Goal: Information Seeking & Learning: Learn about a topic

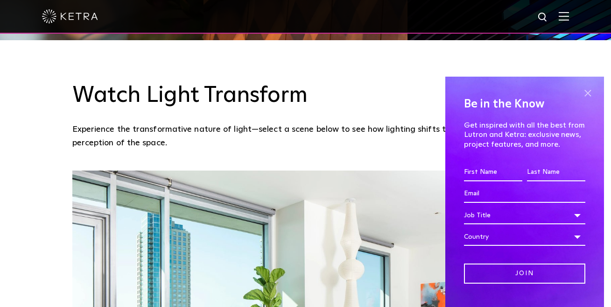
click at [582, 92] on span at bounding box center [588, 93] width 14 height 14
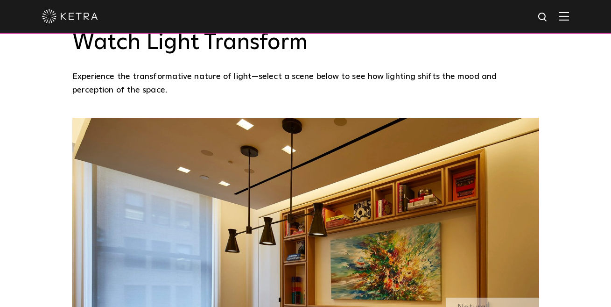
scroll to position [622, 0]
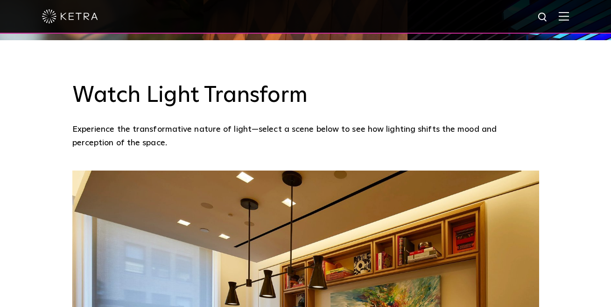
drag, startPoint x: 259, startPoint y: 307, endPoint x: 290, endPoint y: 294, distance: 33.2
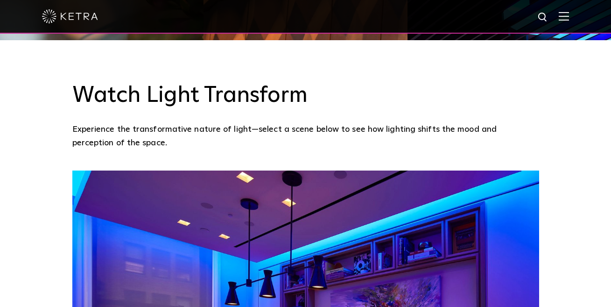
drag, startPoint x: 461, startPoint y: 149, endPoint x: 361, endPoint y: 60, distance: 134.0
click at [361, 82] on h3 "Watch Light Transform" at bounding box center [305, 95] width 467 height 27
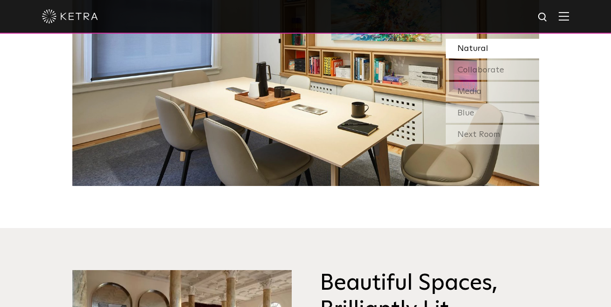
scroll to position [778, 0]
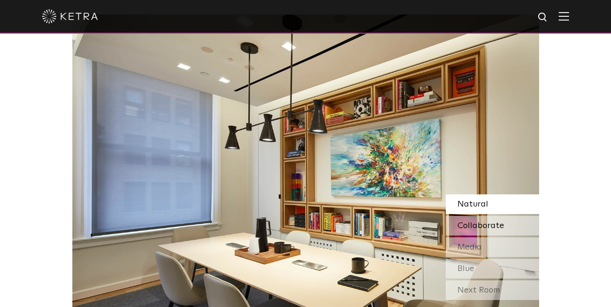
click at [465, 221] on span "Collaborate" at bounding box center [481, 225] width 47 height 8
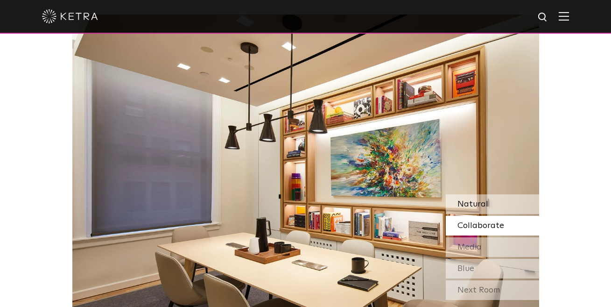
click at [476, 200] on span "Natural" at bounding box center [473, 204] width 31 height 8
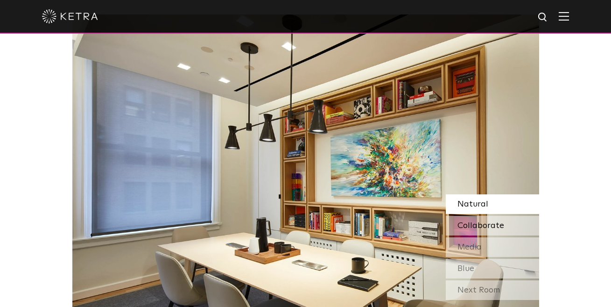
click at [472, 216] on div "Collaborate" at bounding box center [492, 226] width 93 height 20
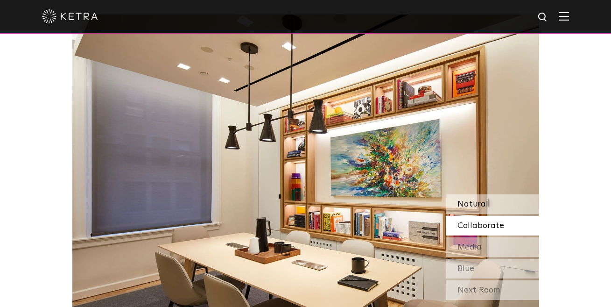
click at [471, 200] on span "Natural" at bounding box center [473, 204] width 31 height 8
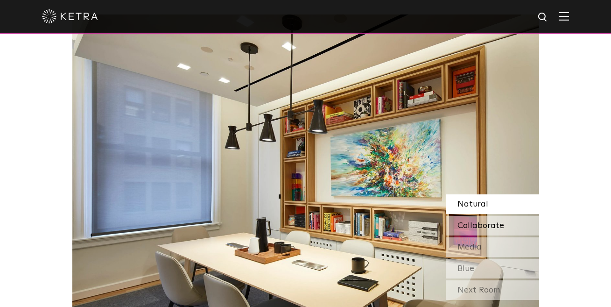
click at [474, 221] on span "Collaborate" at bounding box center [481, 225] width 47 height 8
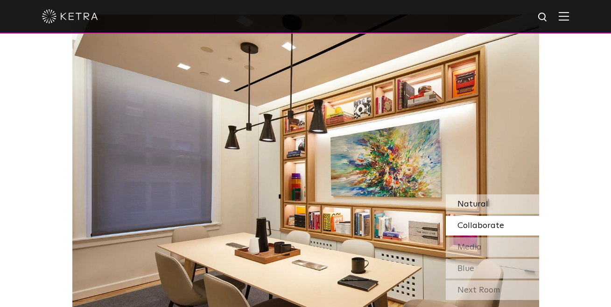
click at [485, 200] on span "Natural" at bounding box center [473, 204] width 31 height 8
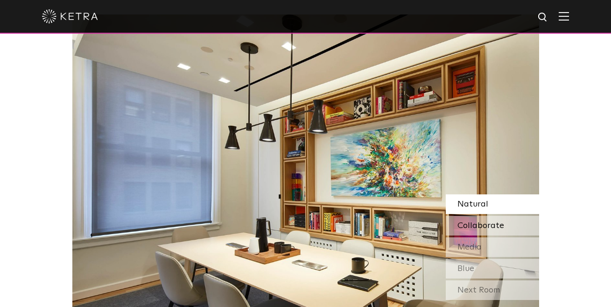
click at [472, 216] on div "Collaborate" at bounding box center [492, 226] width 93 height 20
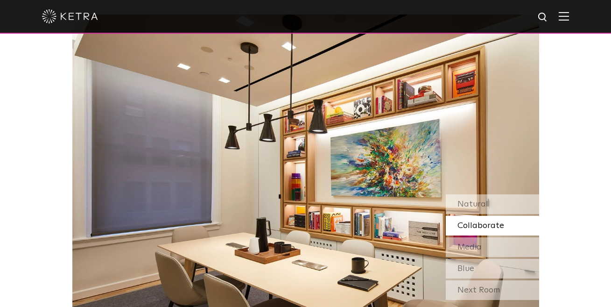
click at [476, 216] on div "Collaborate" at bounding box center [492, 226] width 93 height 20
click at [473, 243] on span "Media" at bounding box center [470, 247] width 24 height 8
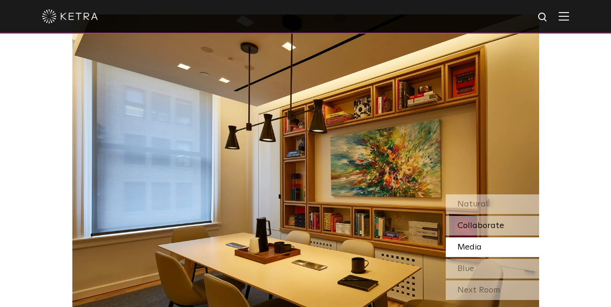
click at [480, 216] on div "Collaborate" at bounding box center [492, 226] width 93 height 20
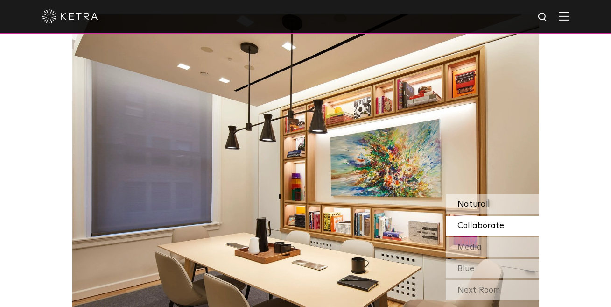
click at [480, 200] on span "Natural" at bounding box center [473, 204] width 31 height 8
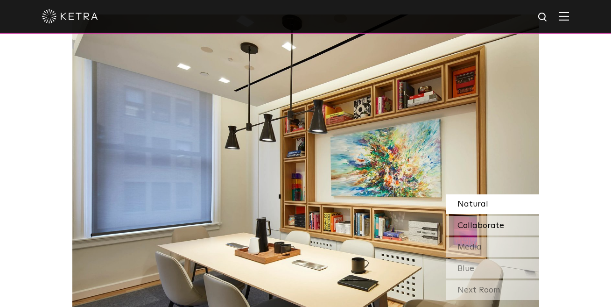
click at [482, 216] on div "Collaborate" at bounding box center [492, 226] width 93 height 20
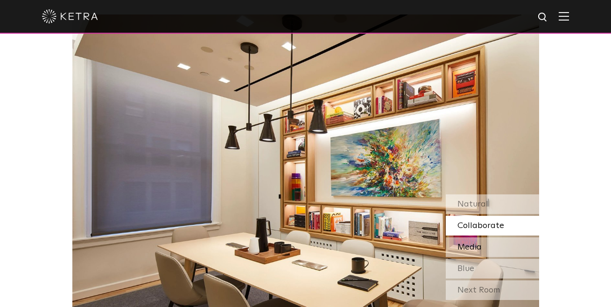
click at [469, 243] on span "Media" at bounding box center [470, 247] width 24 height 8
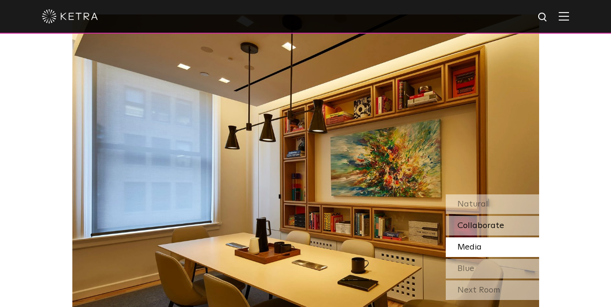
click at [488, 221] on span "Collaborate" at bounding box center [481, 225] width 47 height 8
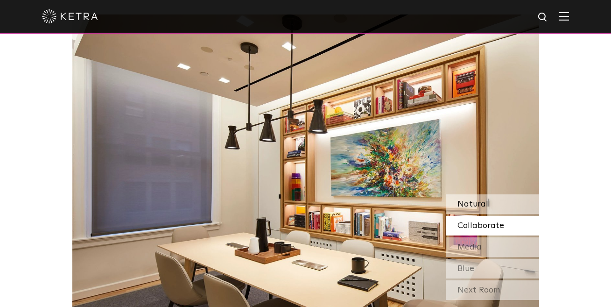
click at [488, 194] on div "Natural" at bounding box center [492, 204] width 93 height 20
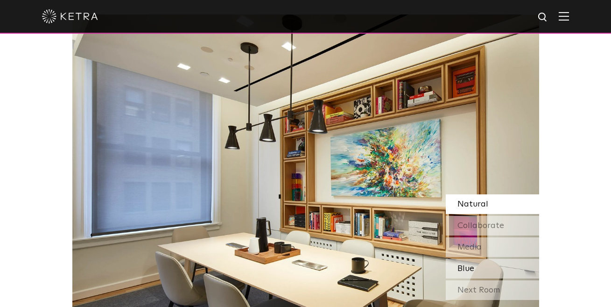
click at [476, 259] on div "Blue" at bounding box center [492, 269] width 93 height 20
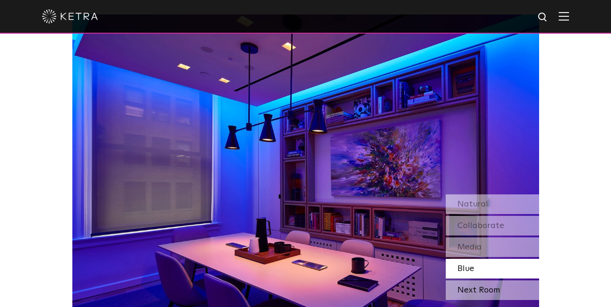
click at [484, 280] on div "Next Room" at bounding box center [492, 290] width 93 height 20
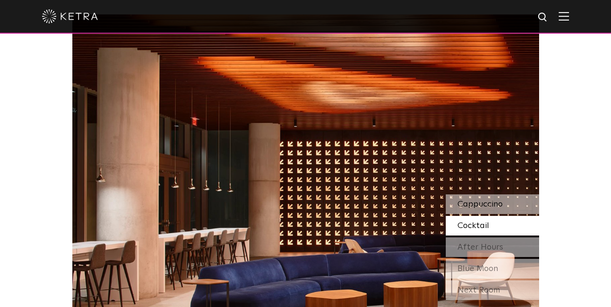
click at [498, 200] on span "Cappuccino" at bounding box center [480, 204] width 45 height 8
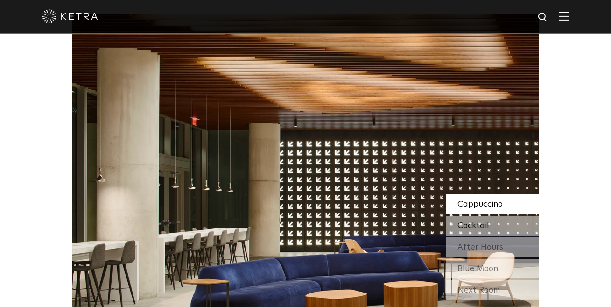
click at [482, 221] on span "Cocktail" at bounding box center [474, 225] width 32 height 8
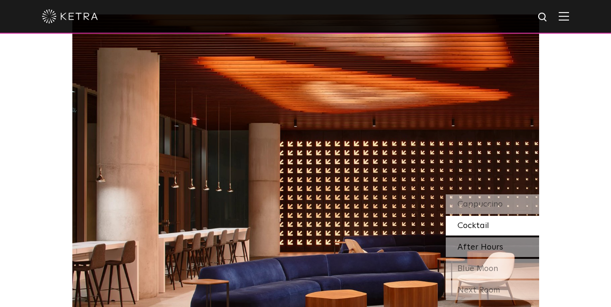
click at [484, 237] on div "After Hours" at bounding box center [492, 247] width 93 height 20
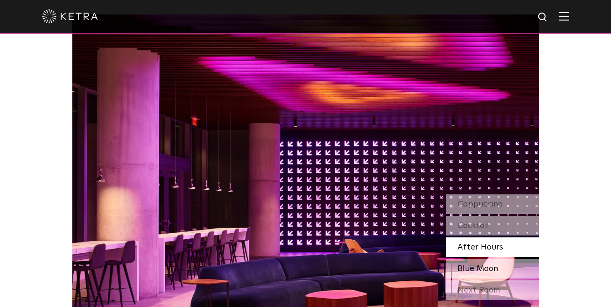
click at [471, 264] on span "Blue Moon" at bounding box center [478, 268] width 41 height 8
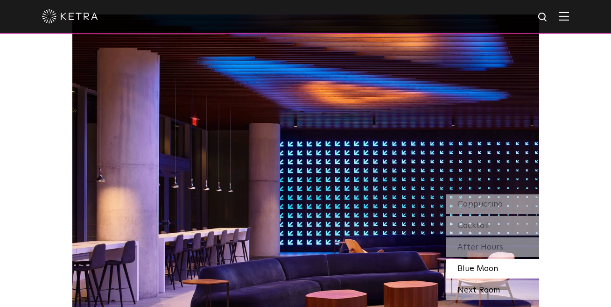
click at [481, 280] on div "Next Room" at bounding box center [492, 290] width 93 height 20
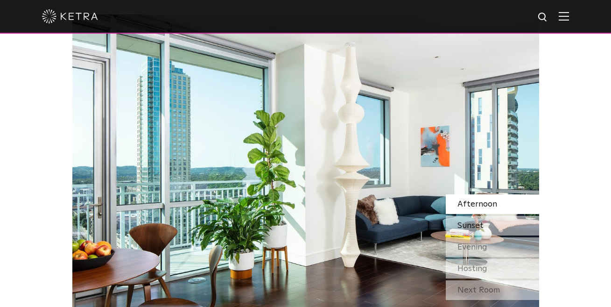
click at [483, 221] on span "Sunset" at bounding box center [471, 225] width 26 height 8
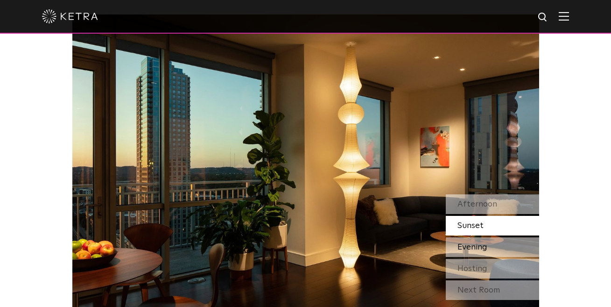
click at [480, 243] on span "Evening" at bounding box center [473, 247] width 30 height 8
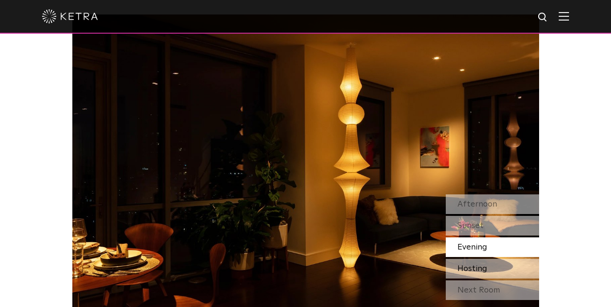
click at [477, 264] on span "Hosting" at bounding box center [473, 268] width 30 height 8
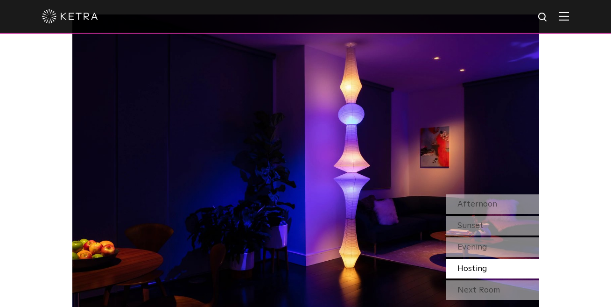
click at [475, 280] on div "Next Room" at bounding box center [492, 290] width 93 height 20
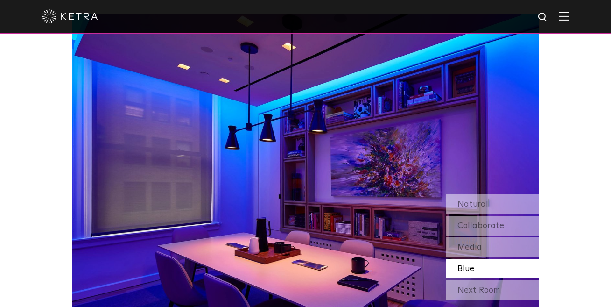
click at [474, 280] on div "Next Room" at bounding box center [492, 290] width 93 height 20
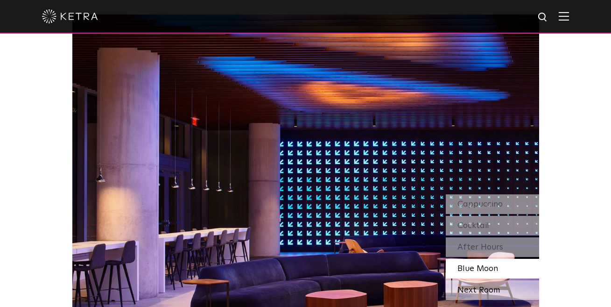
click at [474, 280] on div "Next Room" at bounding box center [492, 290] width 93 height 20
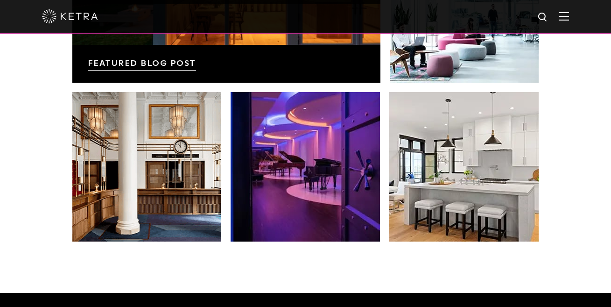
scroll to position [1712, 0]
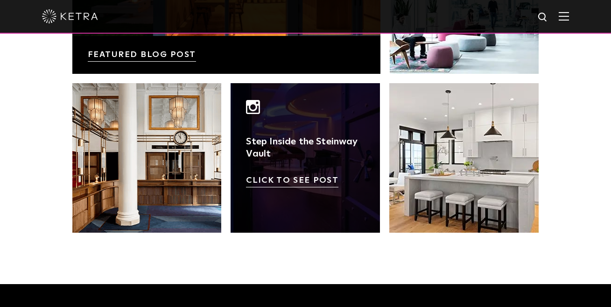
click at [278, 149] on link at bounding box center [305, 157] width 149 height 149
